Goal: Task Accomplishment & Management: Manage account settings

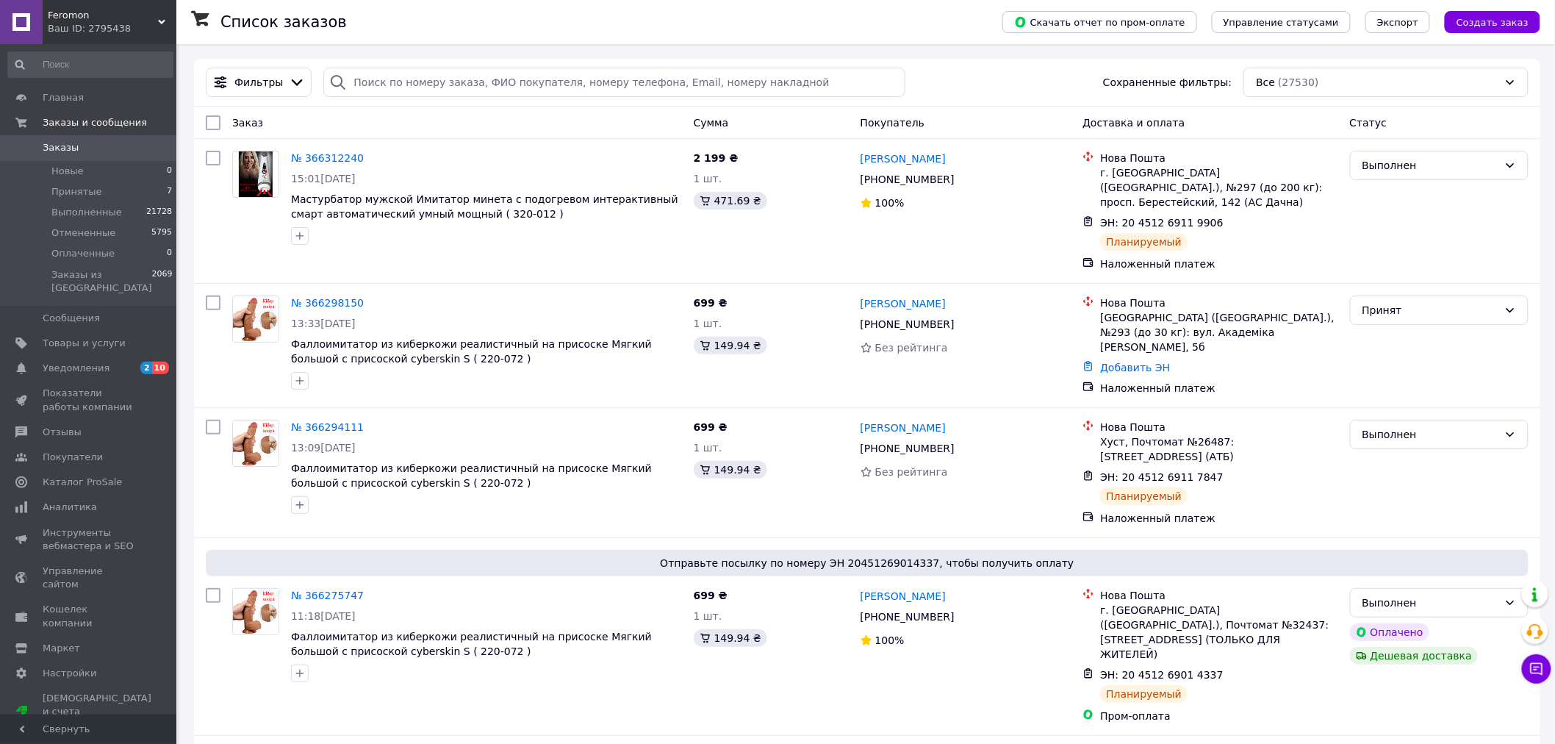
drag, startPoint x: 81, startPoint y: 10, endPoint x: 79, endPoint y: 29, distance: 19.2
click at [81, 12] on span "Feromon" at bounding box center [103, 15] width 110 height 13
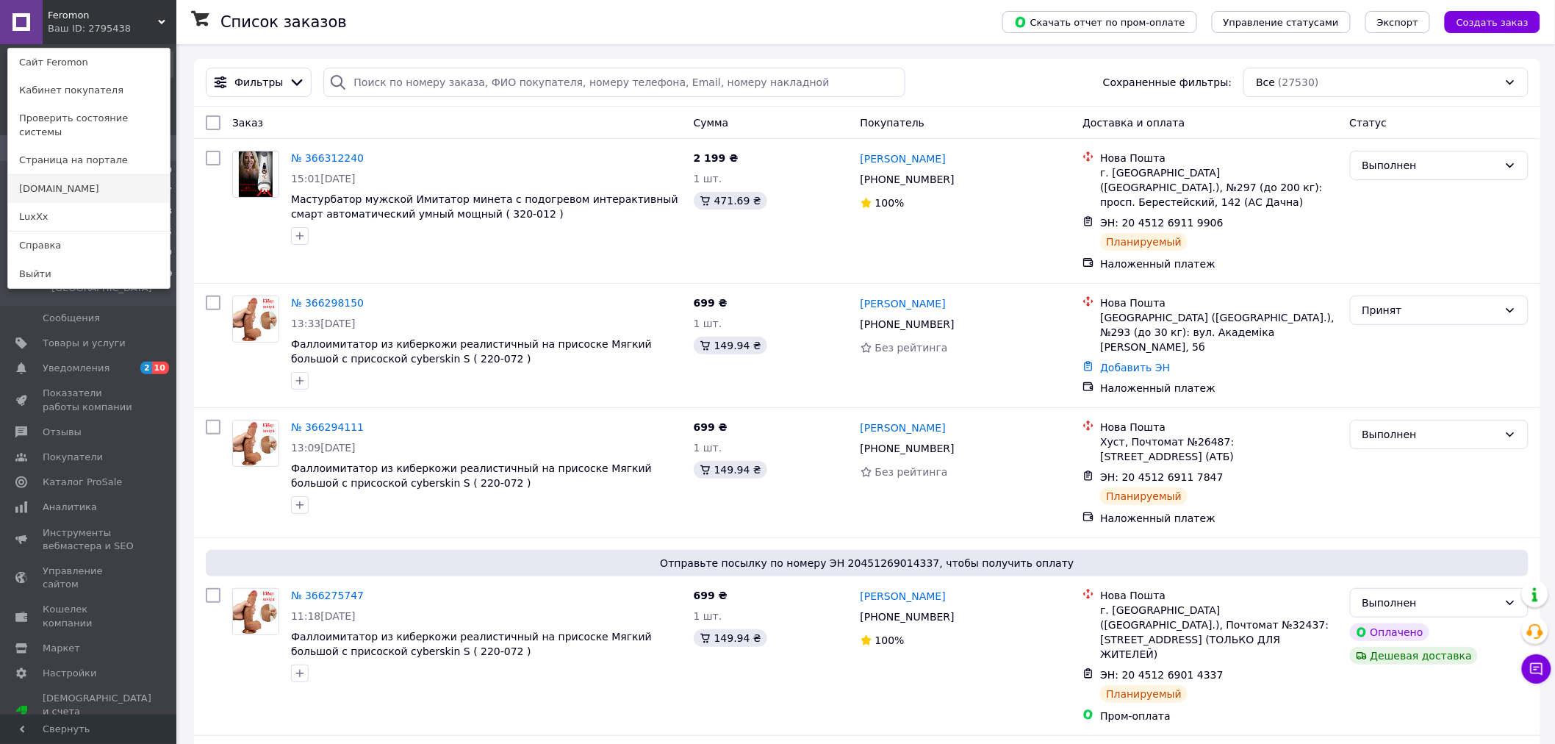
click at [50, 175] on link "[DOMAIN_NAME]" at bounding box center [89, 189] width 162 height 28
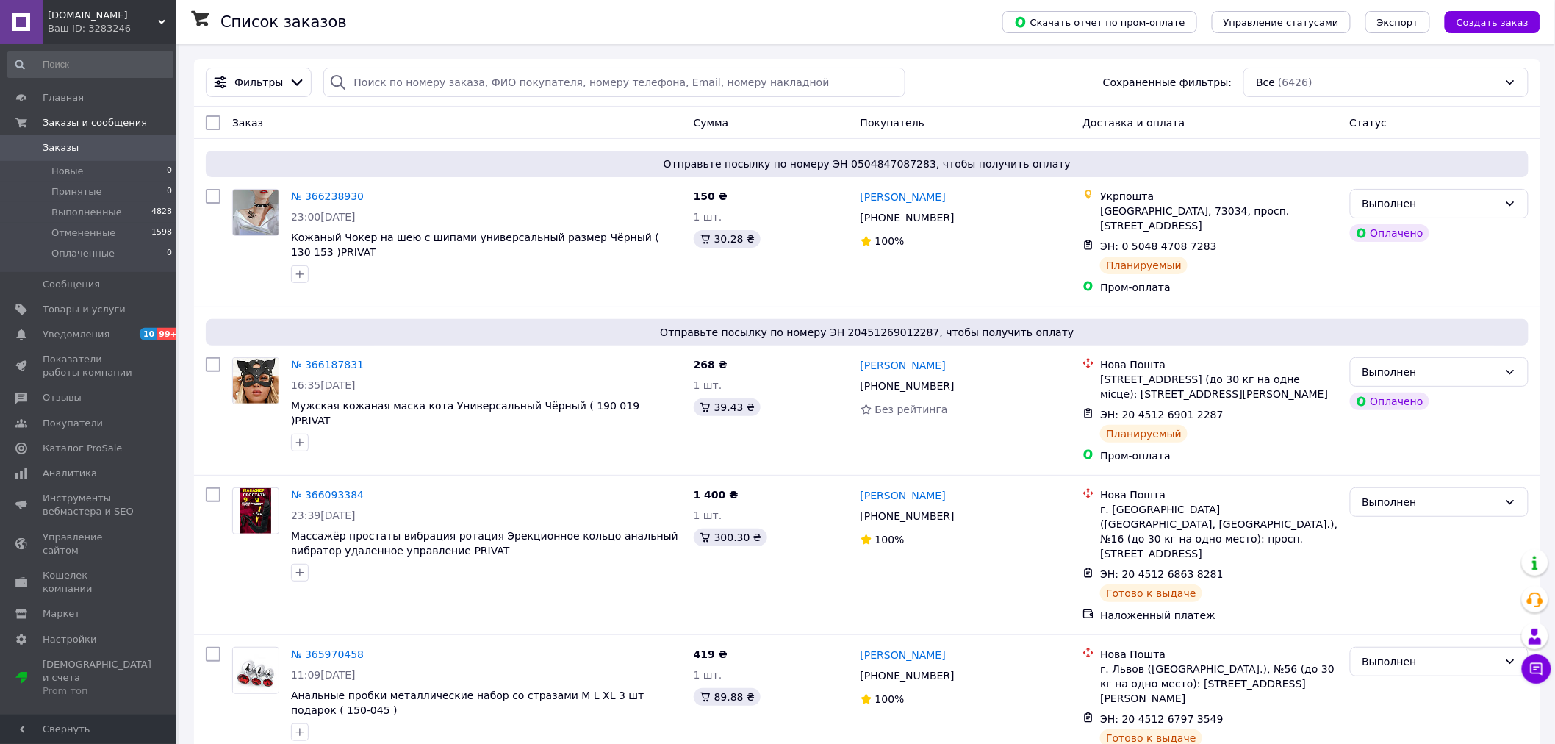
click at [311, 196] on link "№ 366238930" at bounding box center [327, 196] width 73 height 12
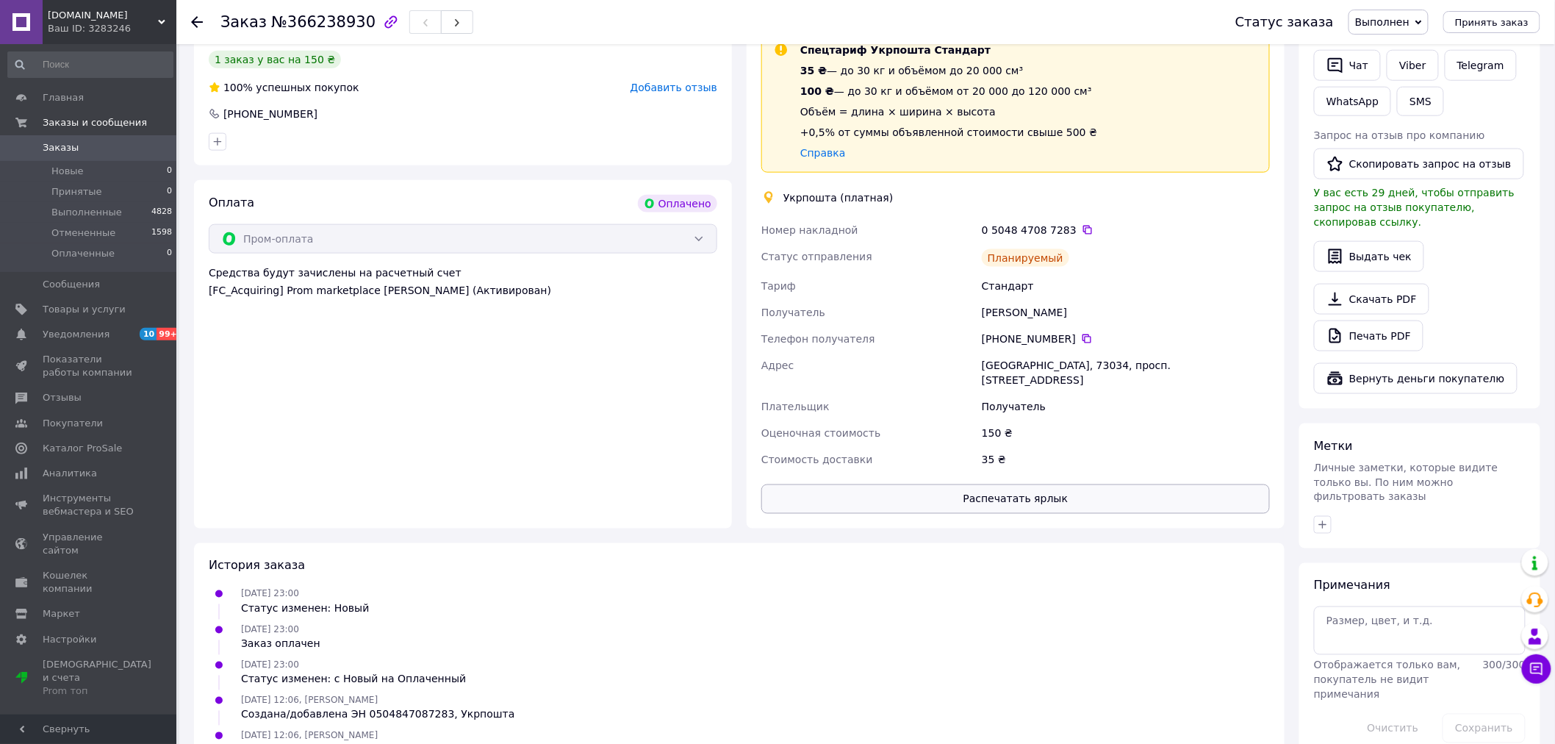
scroll to position [689, 0]
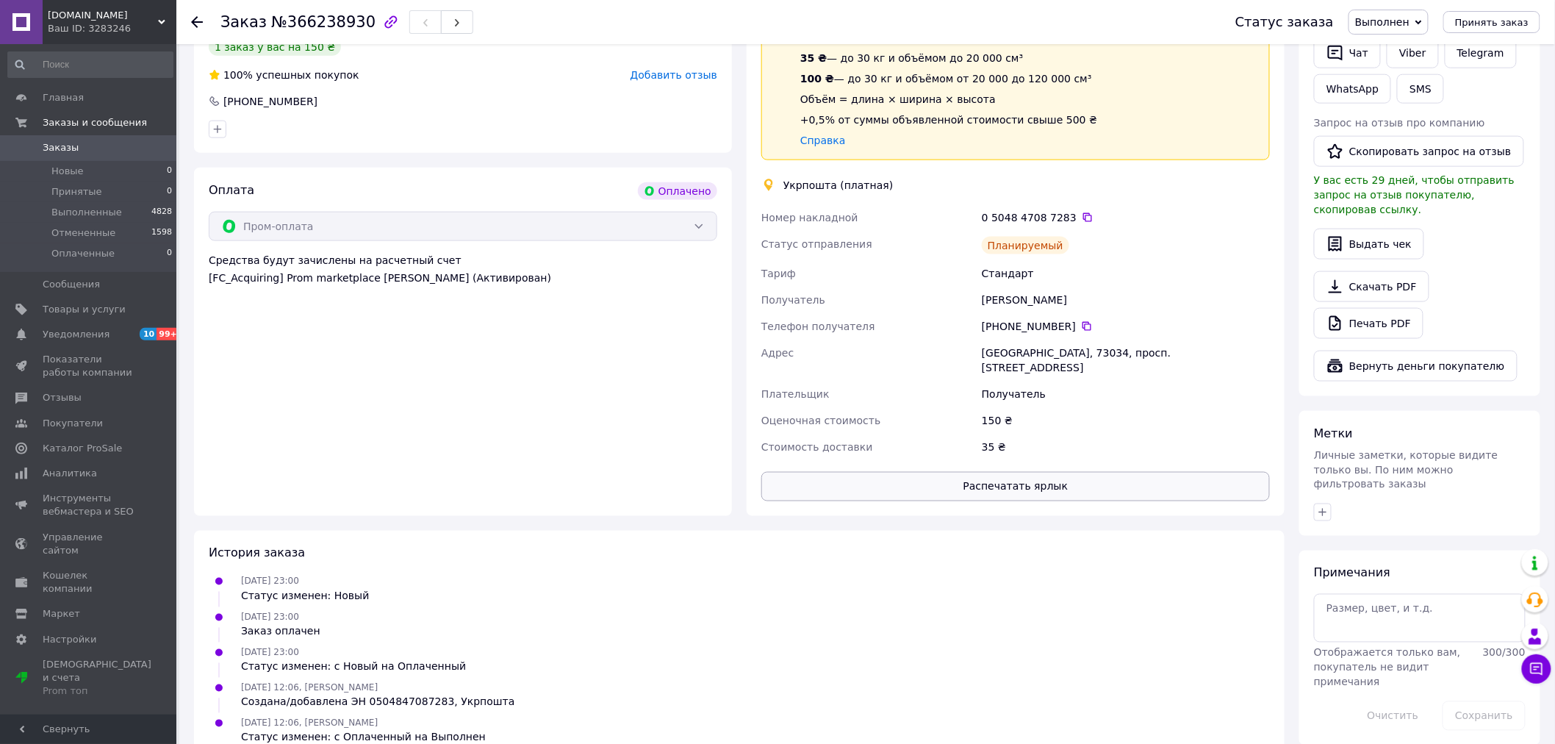
click at [971, 472] on button "Распечатать ярлык" at bounding box center [1015, 486] width 509 height 29
click at [761, 472] on button "Распечатать ярлык" at bounding box center [1015, 486] width 509 height 29
click at [137, 334] on span "10 99+" at bounding box center [156, 334] width 40 height 13
